Goal: Communication & Community: Answer question/provide support

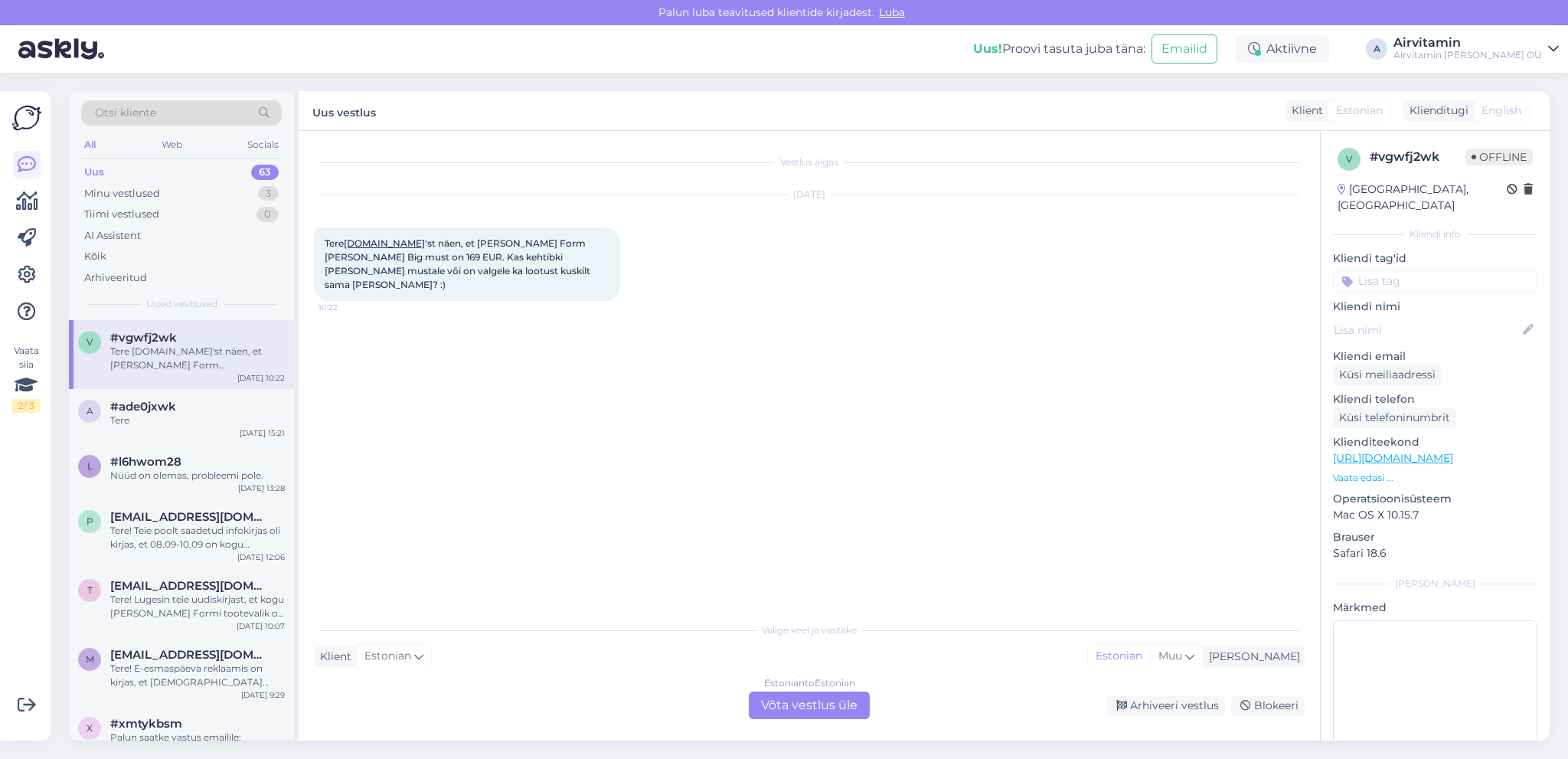
click at [813, 708] on div "Estonian to Estonian Võta vestlus üle" at bounding box center [810, 705] width 121 height 28
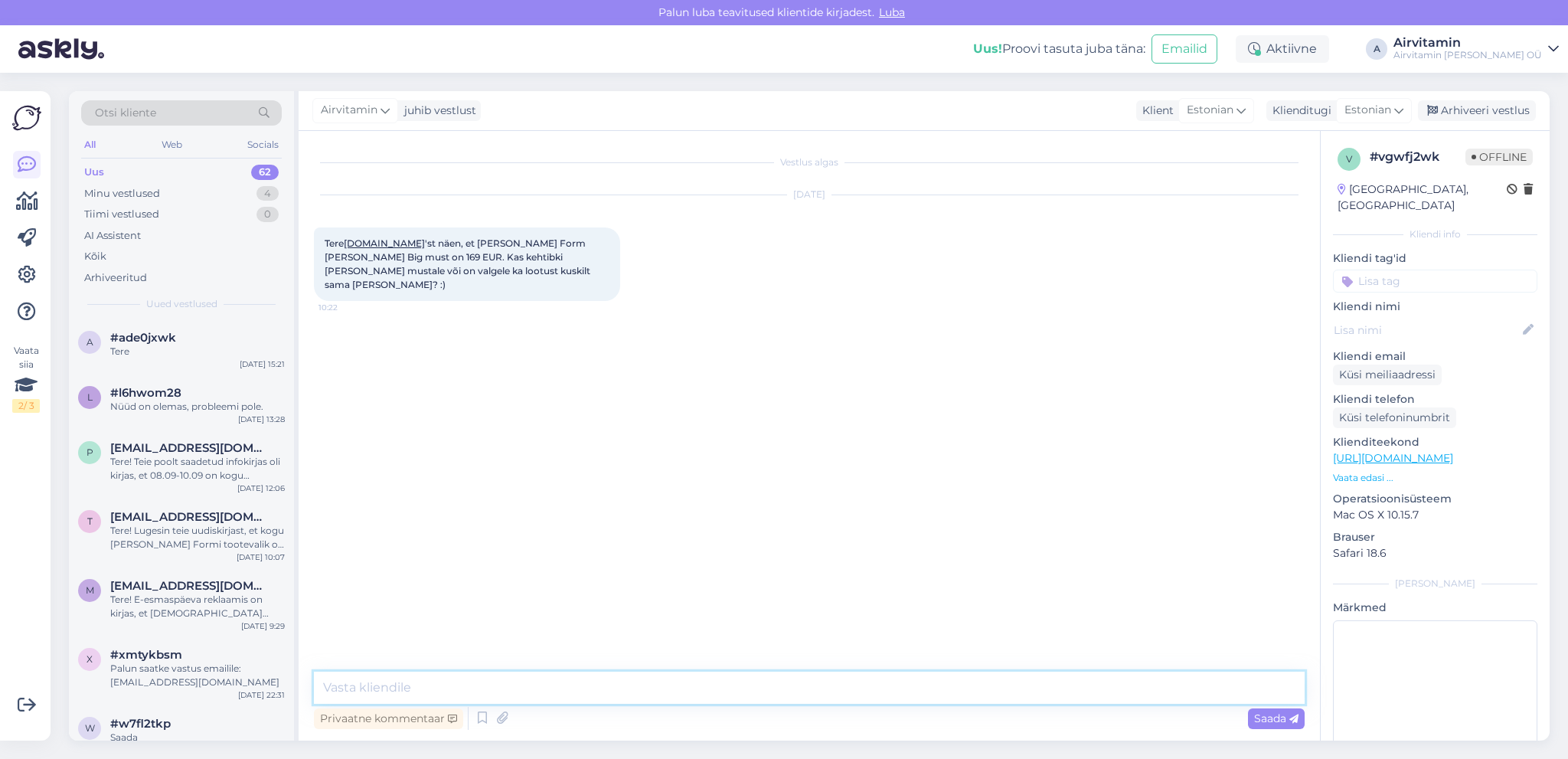
click at [449, 686] on textarea at bounding box center [810, 688] width 991 height 32
click at [488, 686] on textarea "Tere. Saab [PERSON_NAME] [PERSON_NAME]" at bounding box center [810, 688] width 991 height 32
click at [501, 686] on textarea "Tere. Saab [PERSON_NAME] [PERSON_NAME]" at bounding box center [810, 688] width 991 height 32
click at [531, 688] on textarea "Tere. Saab [PERSON_NAME] [PERSON_NAME] Big-i" at bounding box center [810, 688] width 991 height 32
paste textarea "[URL][DOMAIN_NAME][PERSON_NAME][PERSON_NAME]"
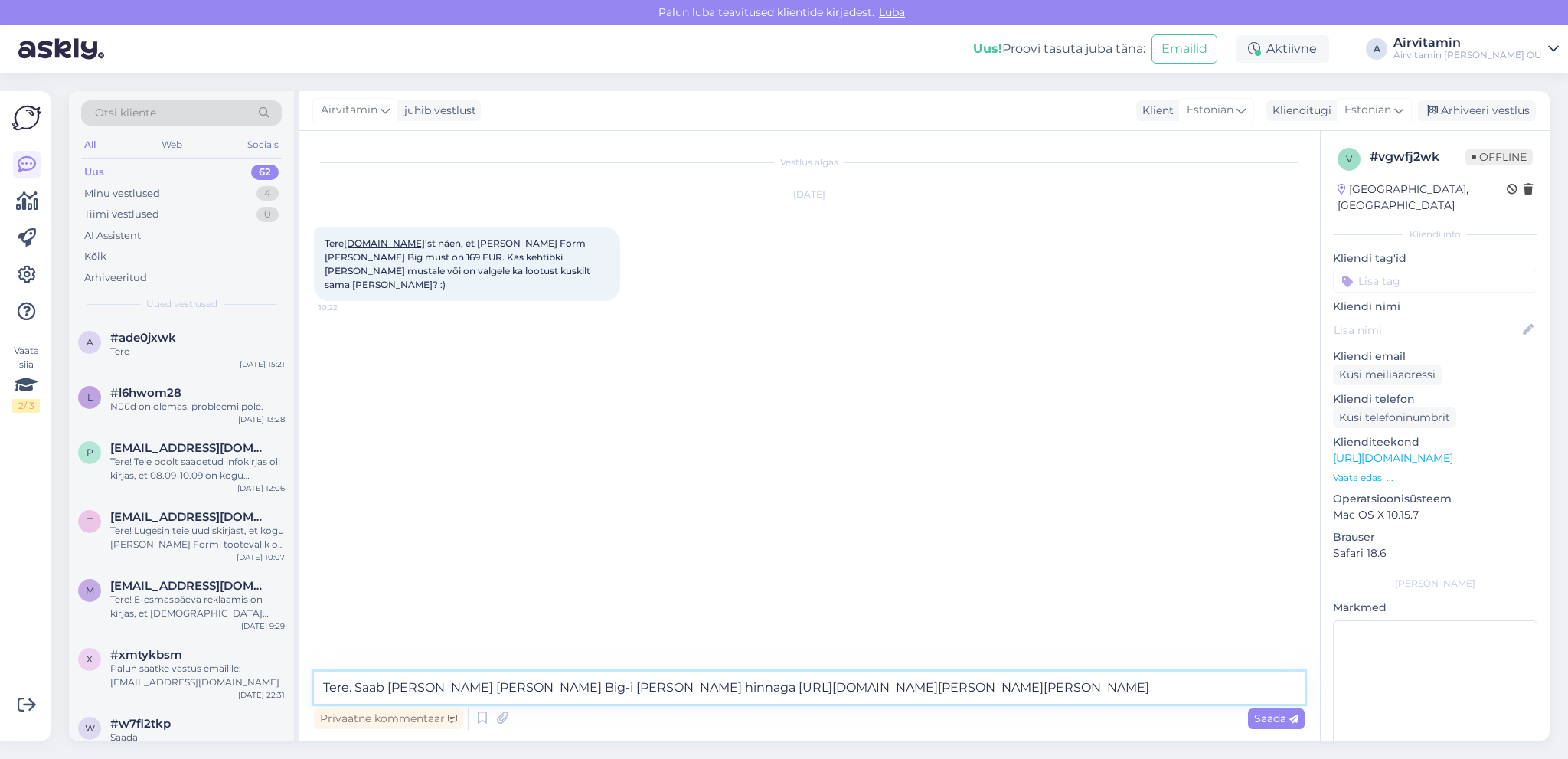
click at [360, 687] on textarea "Tere. Saab [PERSON_NAME] [PERSON_NAME] Big-i [PERSON_NAME] hinnaga [URL][DOMAIN…" at bounding box center [810, 688] width 991 height 32
click at [364, 685] on textarea "Tere. [DOMAIN_NAME] aab [PERSON_NAME] [PERSON_NAME]-i [PERSON_NAME] hinnaga [UR…" at bounding box center [810, 688] width 991 height 32
click at [352, 686] on textarea "Tere. [DOMAIN_NAME] aab [PERSON_NAME] [PERSON_NAME]-i [PERSON_NAME] hinnaga [UR…" at bounding box center [810, 688] width 991 height 32
click at [455, 685] on textarea "Tere, [DOMAIN_NAME] aab [PERSON_NAME] [PERSON_NAME]-i [PERSON_NAME] hinnaga [UR…" at bounding box center [810, 688] width 991 height 32
click at [1242, 686] on textarea "Tere, [DOMAIN_NAME] saab [PERSON_NAME] [PERSON_NAME]-i [PERSON_NAME] hinnaga [U…" at bounding box center [810, 688] width 991 height 32
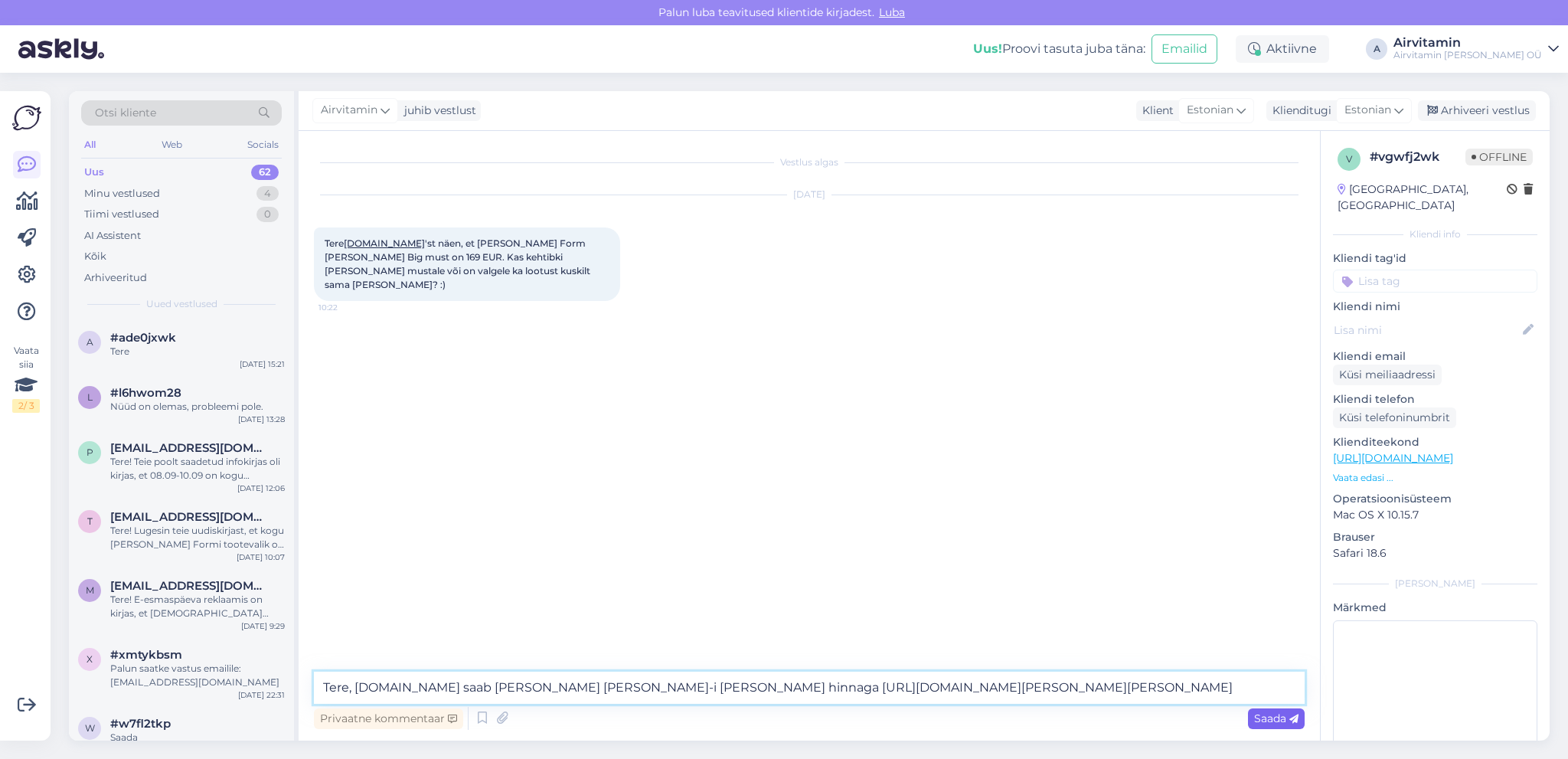
type textarea "Tere, [DOMAIN_NAME] saab [PERSON_NAME] [PERSON_NAME]-i [PERSON_NAME] hinnaga [U…"
click at [1270, 716] on span "Saada" at bounding box center [1276, 718] width 45 height 14
